Goal: Task Accomplishment & Management: Complete application form

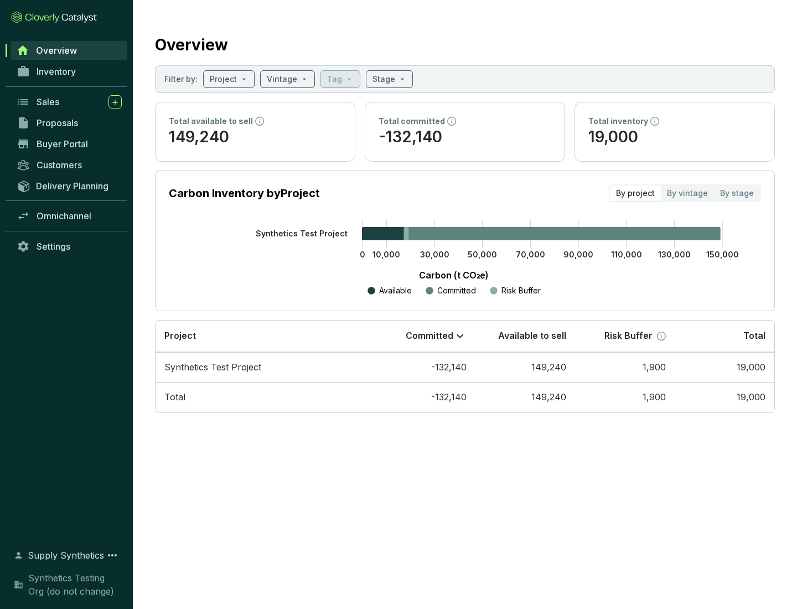
click at [69, 123] on span "Proposals" at bounding box center [57, 122] width 41 height 11
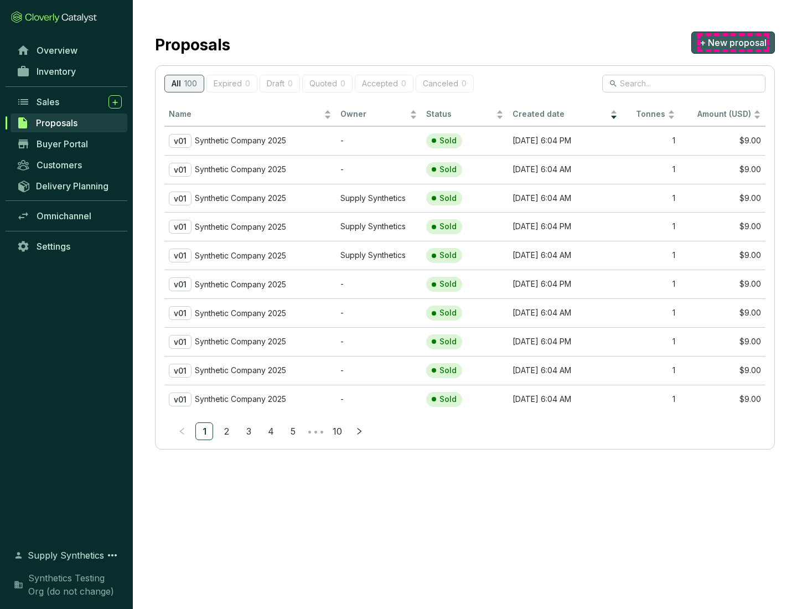
click at [733, 43] on span "+ New proposal" at bounding box center [732, 42] width 67 height 13
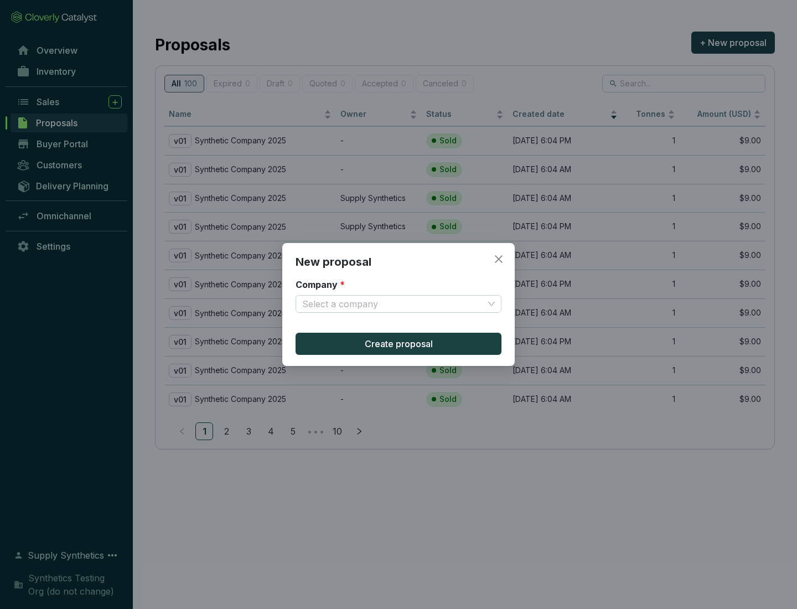
click at [393, 304] on input "Company *" at bounding box center [392, 303] width 181 height 17
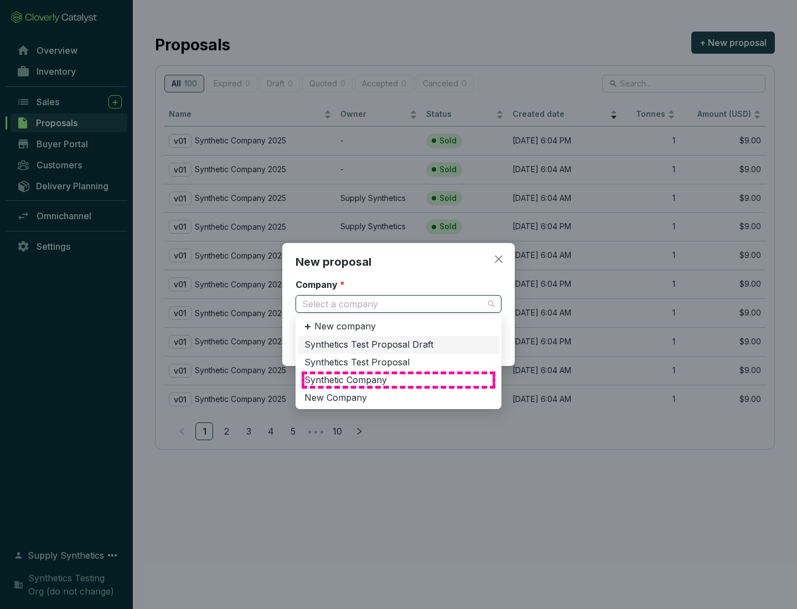
click at [398, 380] on div "Synthetic Company" at bounding box center [398, 380] width 188 height 12
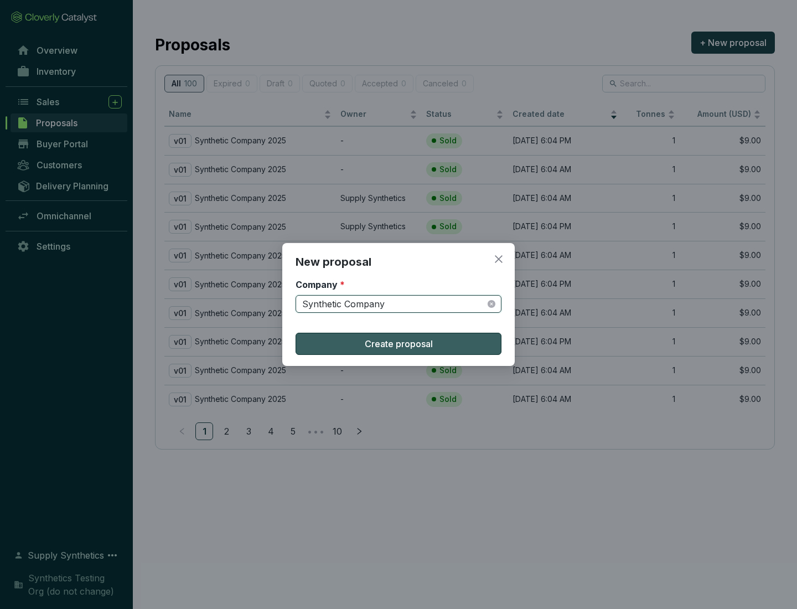
click at [398, 344] on span "Create proposal" at bounding box center [399, 343] width 68 height 13
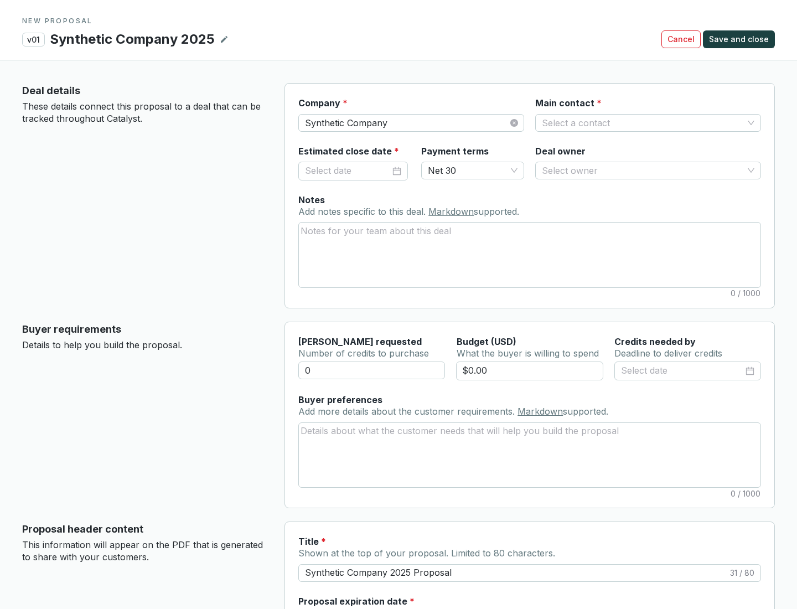
click at [642, 122] on input "Main contact *" at bounding box center [642, 123] width 201 height 17
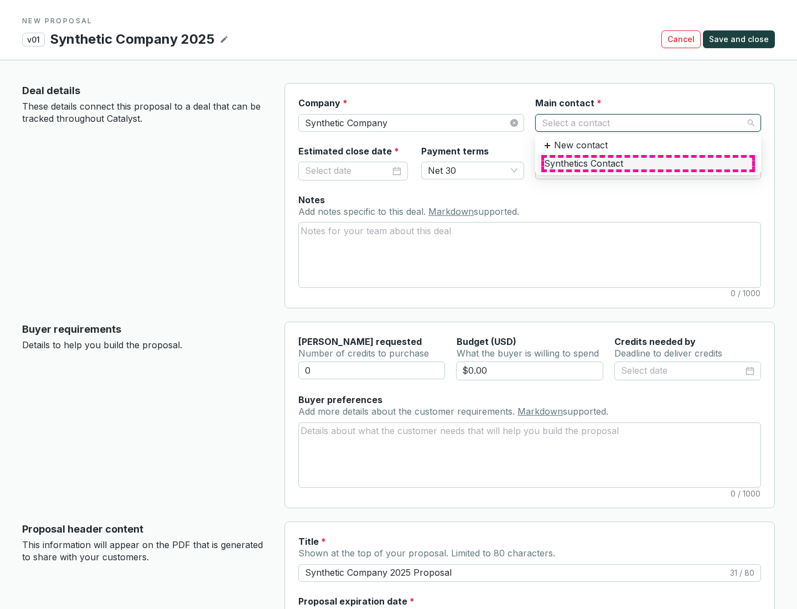
click at [647, 163] on div "Synthetics Contact" at bounding box center [648, 164] width 208 height 12
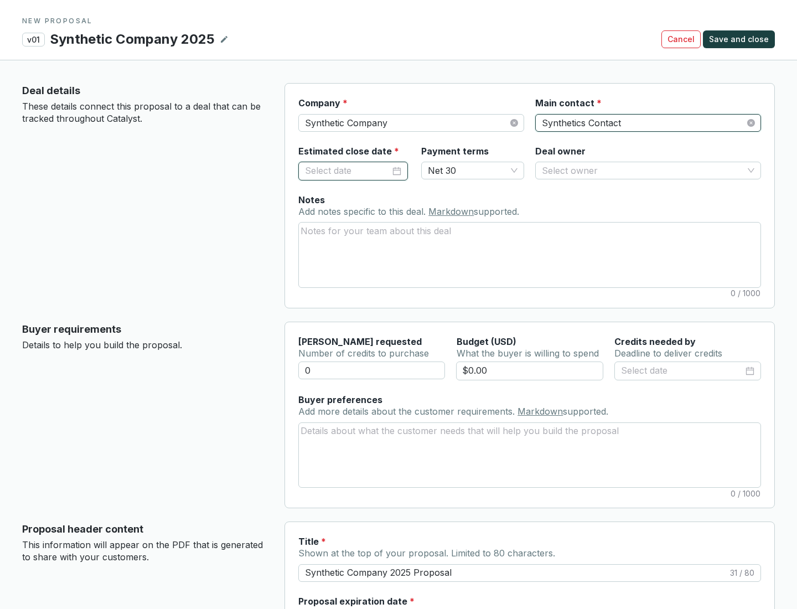
click at [347, 170] on input "Estimated close date *" at bounding box center [347, 171] width 85 height 14
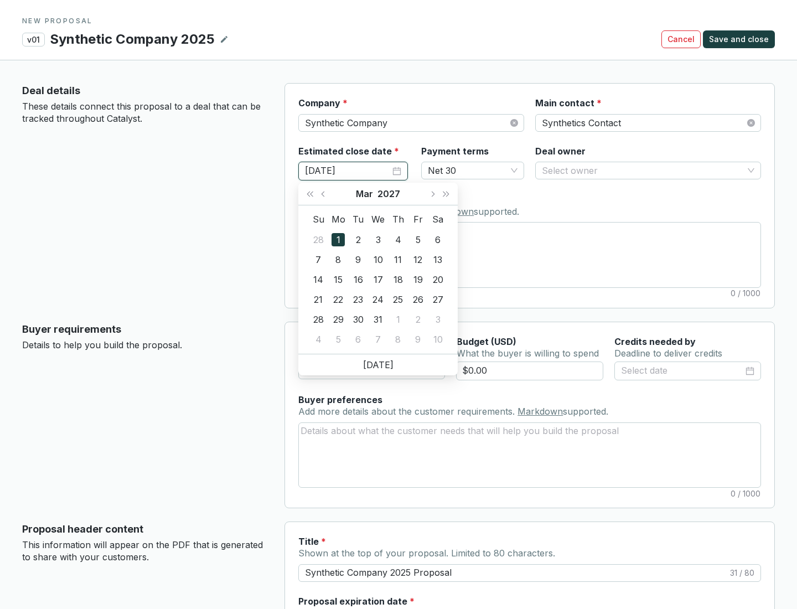
type input "[DATE]"
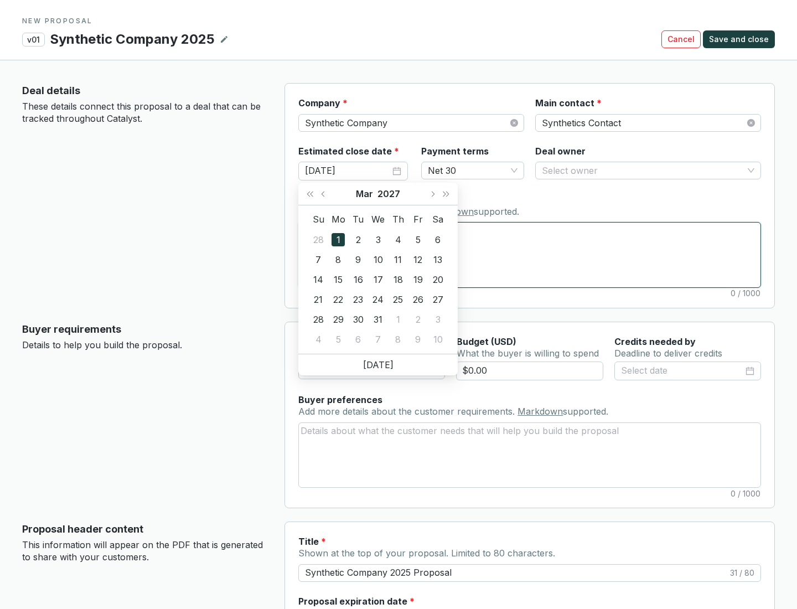
click at [529, 255] on textarea "Notes Add notes specific to this deal. Markdown supported." at bounding box center [529, 254] width 461 height 64
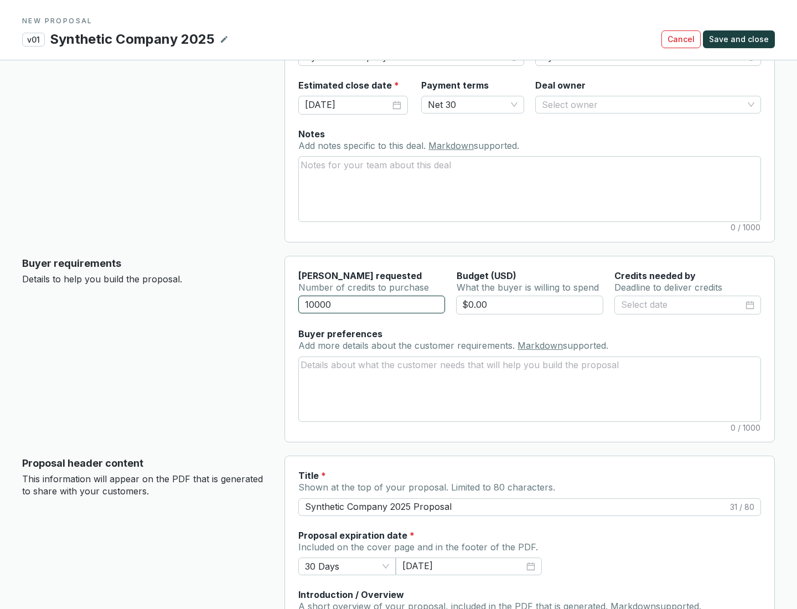
scroll to position [66, 0]
type input "10000"
type input "$0.00"
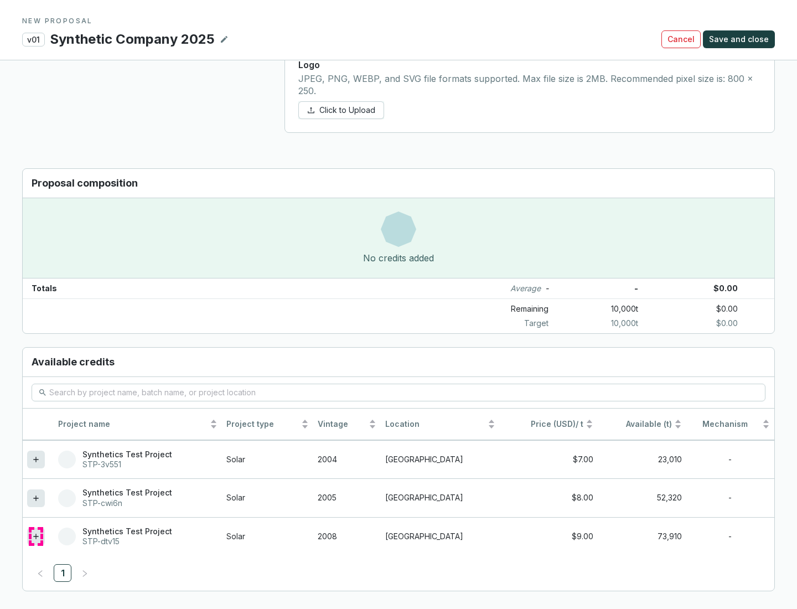
click at [36, 536] on icon at bounding box center [35, 535] width 5 height 5
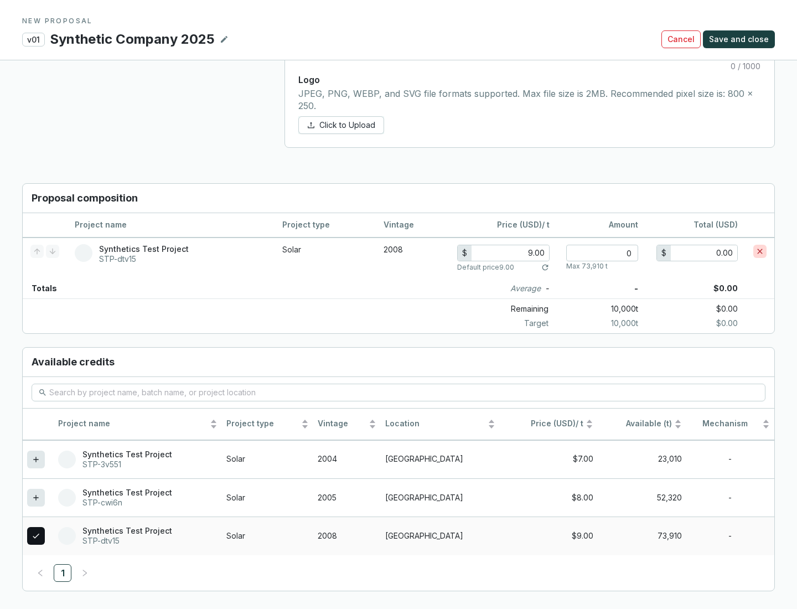
scroll to position [636, 0]
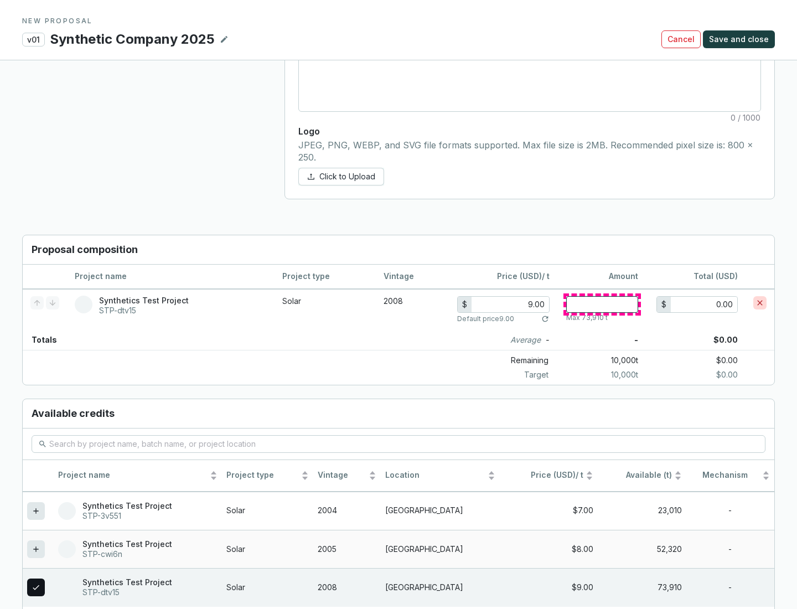
type input "1"
type input "9.00"
type input "1"
click at [740, 39] on span "Save and close" at bounding box center [739, 39] width 60 height 11
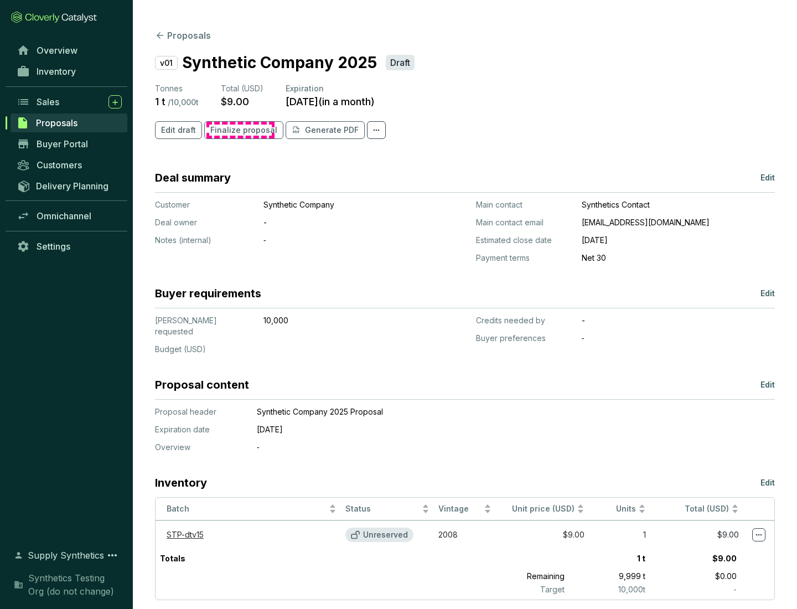
click at [240, 130] on span "Finalize proposal" at bounding box center [243, 129] width 67 height 11
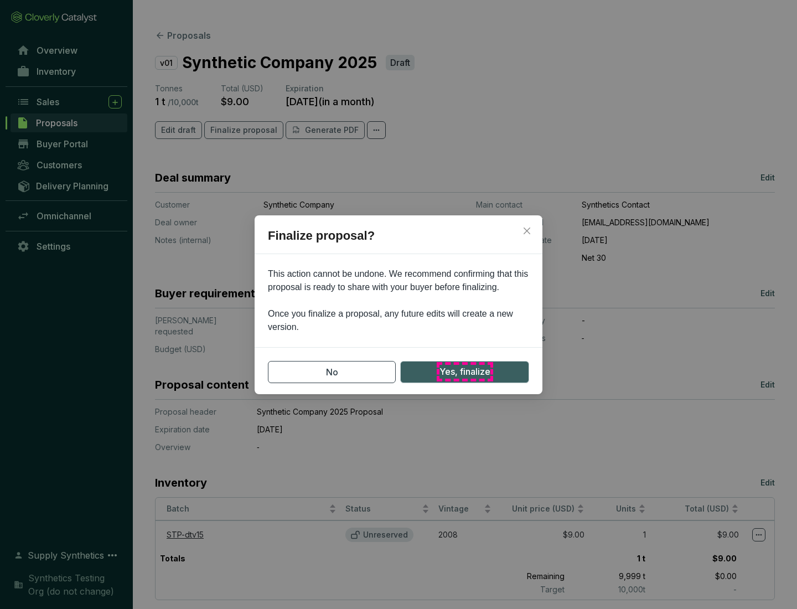
click at [464, 371] on span "Yes, finalize" at bounding box center [464, 372] width 51 height 14
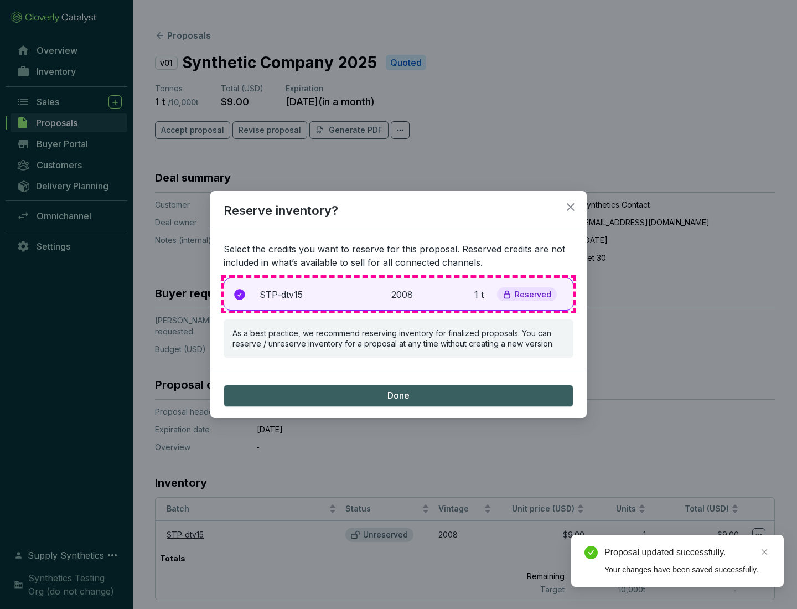
click at [398, 294] on p "2008" at bounding box center [403, 294] width 24 height 13
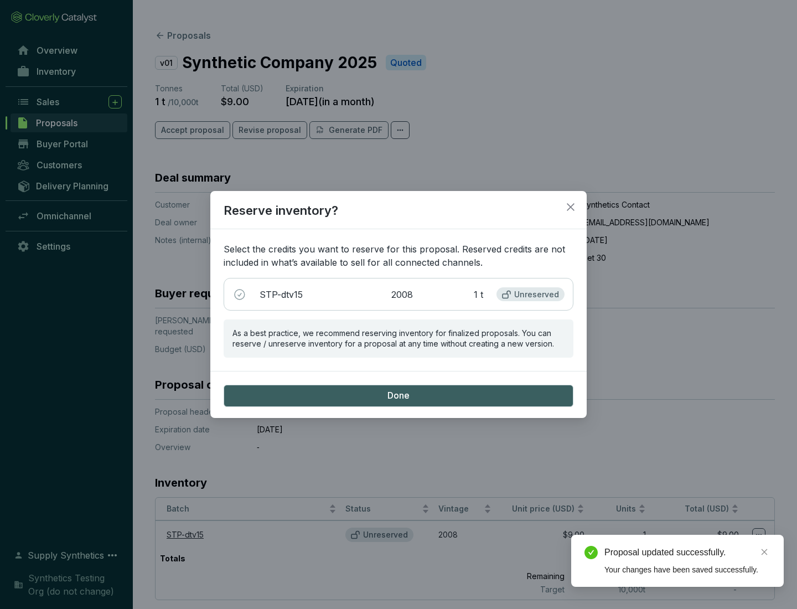
click at [398, 395] on span "Done" at bounding box center [398, 396] width 22 height 12
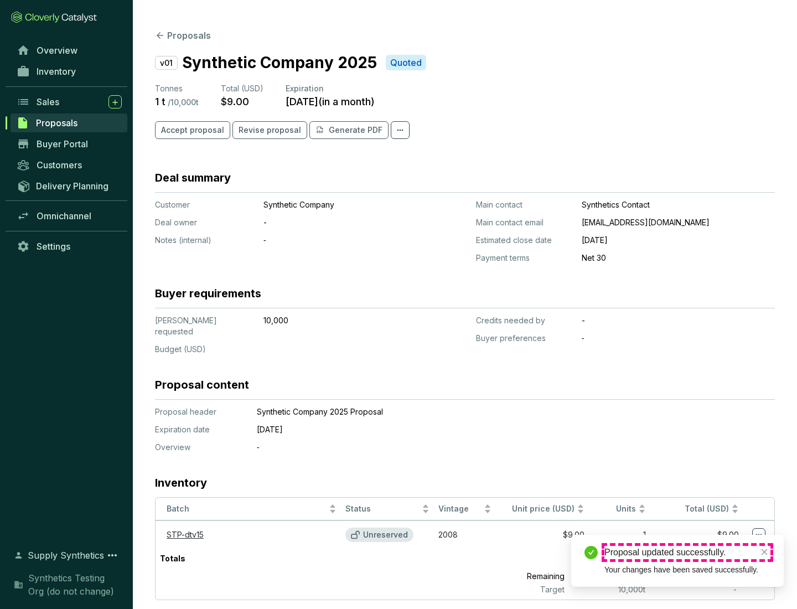
click at [687, 552] on div "Proposal updated successfully." at bounding box center [687, 552] width 166 height 13
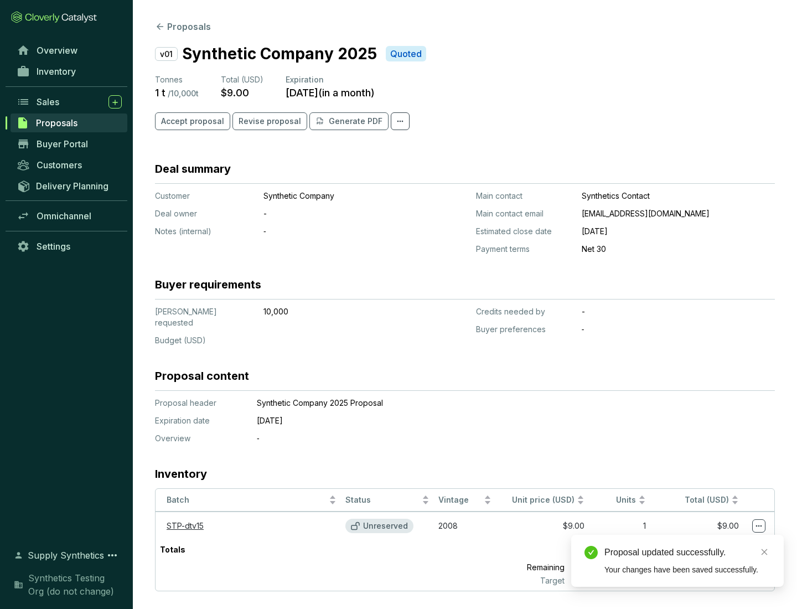
click at [759, 525] on icon at bounding box center [759, 526] width 6 height 2
click at [725, 539] on div "Proposal updated successfully. Your changes have been saved successfully." at bounding box center [677, 560] width 212 height 52
click at [687, 552] on div "Proposal updated successfully." at bounding box center [687, 552] width 166 height 13
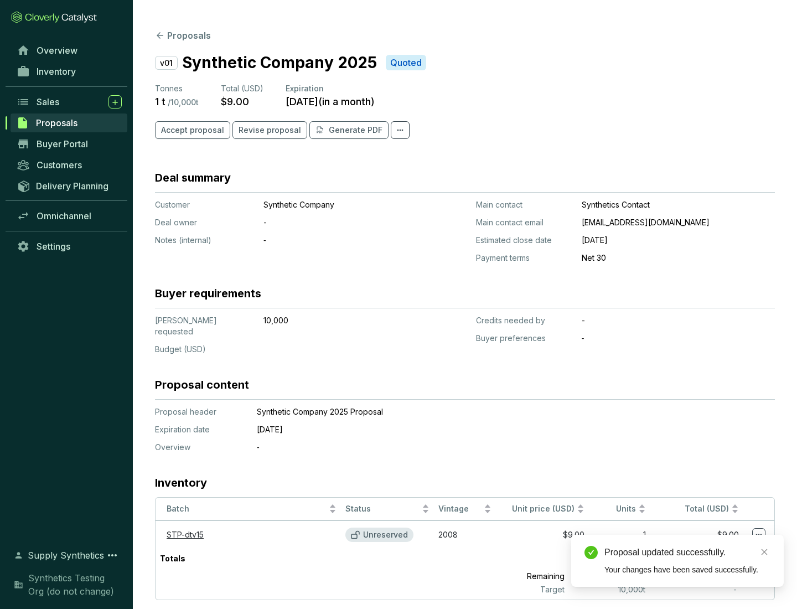
click at [191, 130] on span "Accept proposal" at bounding box center [192, 129] width 63 height 11
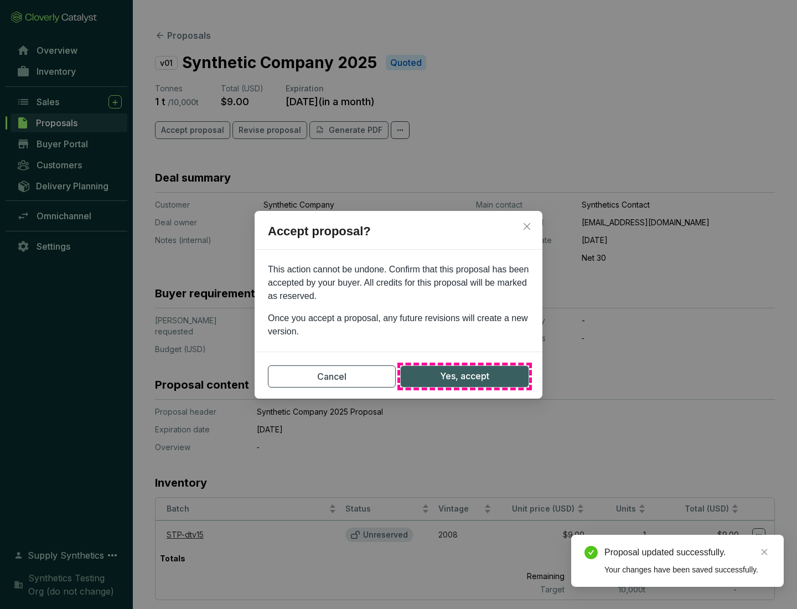
click at [464, 376] on span "Yes, accept" at bounding box center [464, 376] width 49 height 14
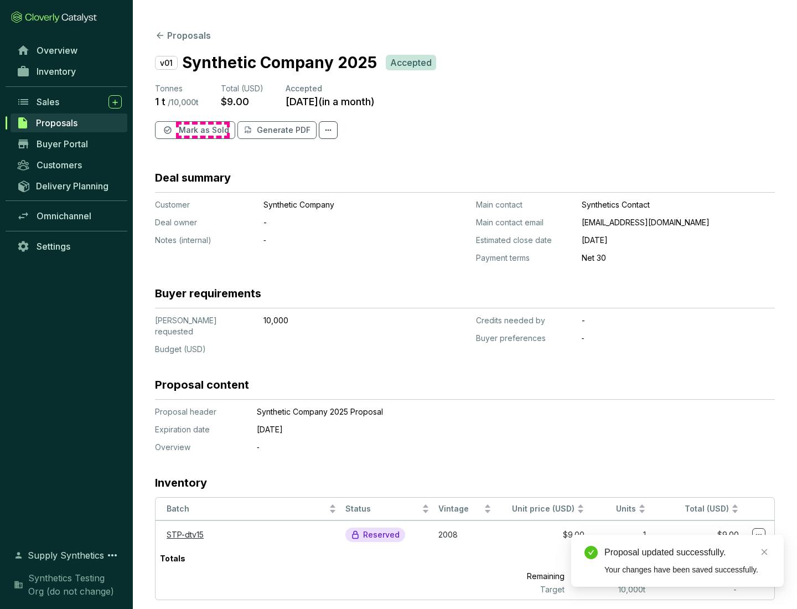
click at [202, 130] on span "Mark as Sold" at bounding box center [204, 129] width 50 height 11
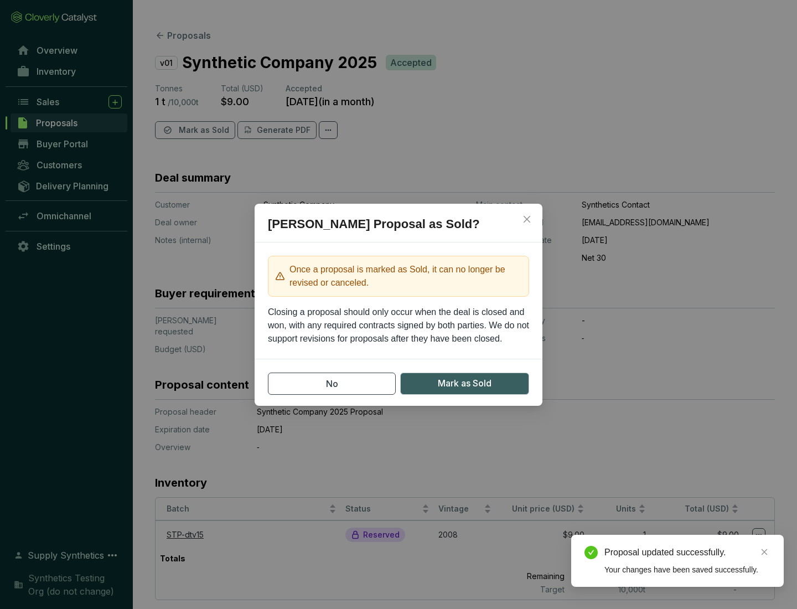
click at [464, 383] on span "Mark as Sold" at bounding box center [465, 383] width 54 height 14
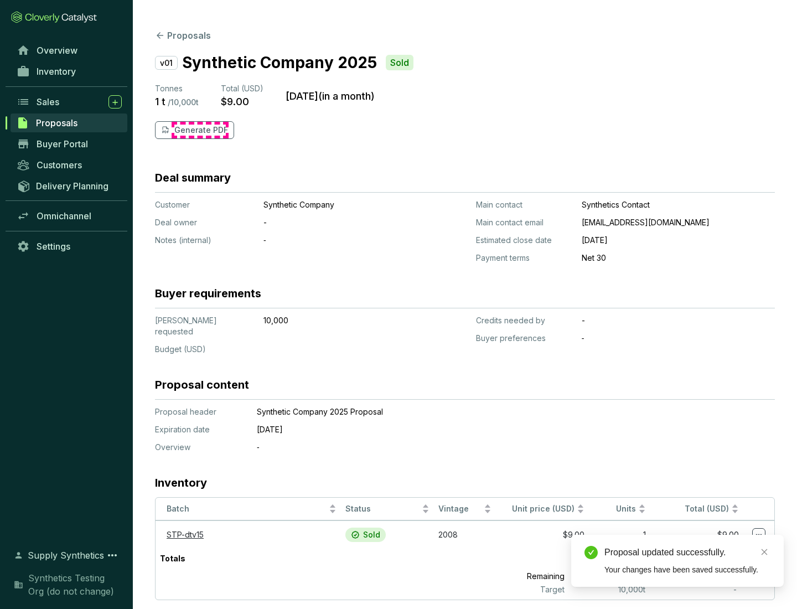
click at [200, 130] on p "Generate PDF" at bounding box center [201, 129] width 54 height 11
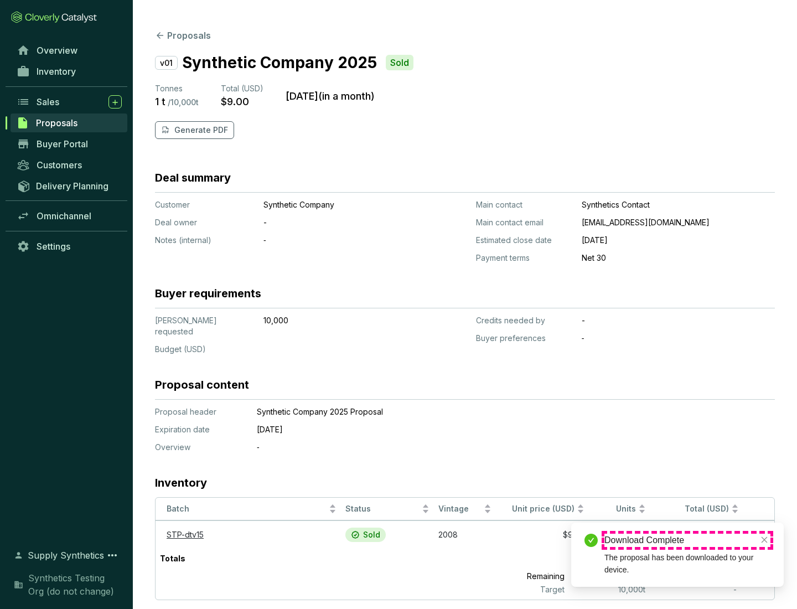
click at [687, 540] on div "Download Complete" at bounding box center [687, 539] width 166 height 13
